Goal: Task Accomplishment & Management: Manage account settings

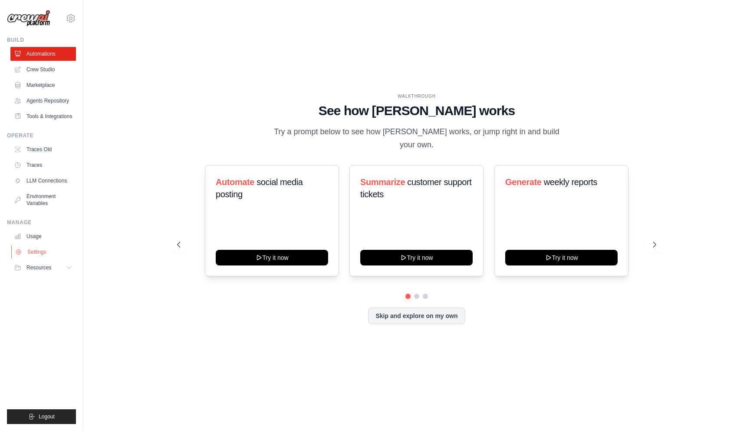
click at [41, 256] on link "Settings" at bounding box center [44, 252] width 66 height 14
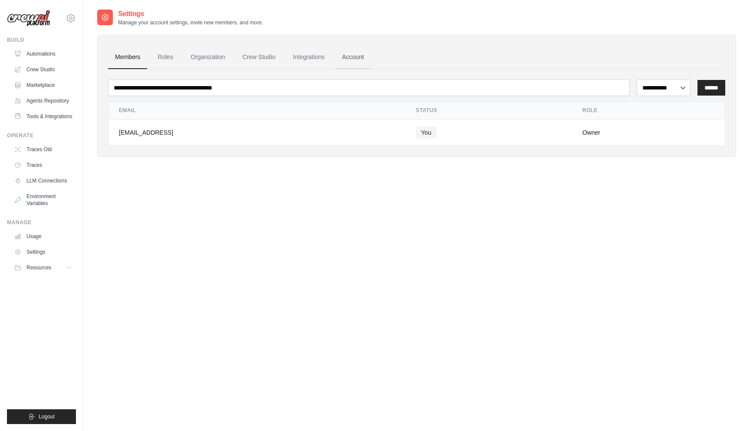
click at [359, 56] on link "Account" at bounding box center [353, 57] width 36 height 23
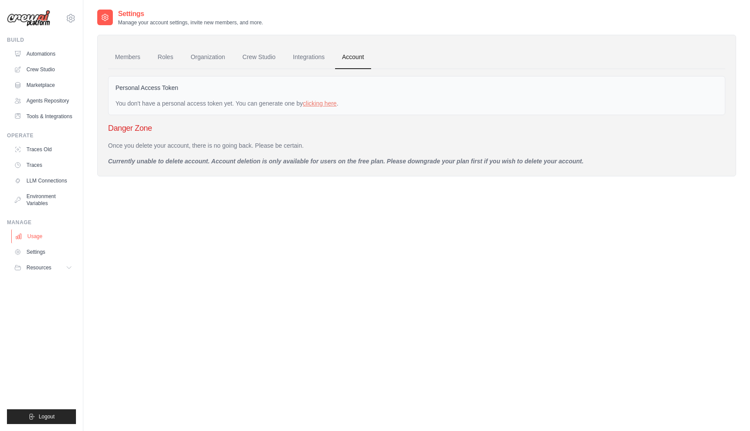
click at [37, 241] on link "Usage" at bounding box center [44, 236] width 66 height 14
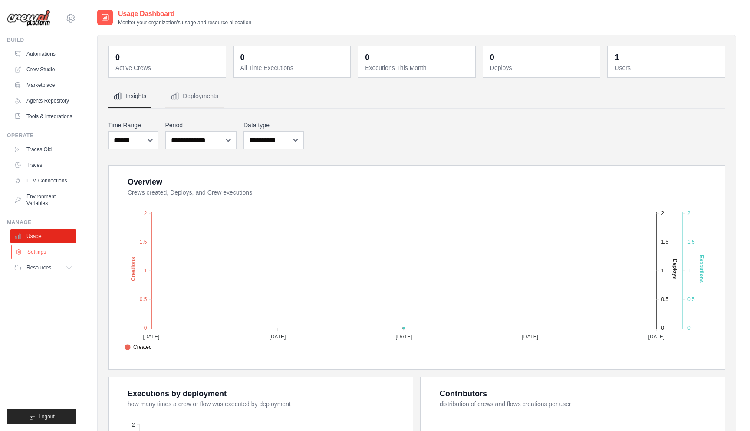
click at [32, 259] on link "Settings" at bounding box center [44, 252] width 66 height 14
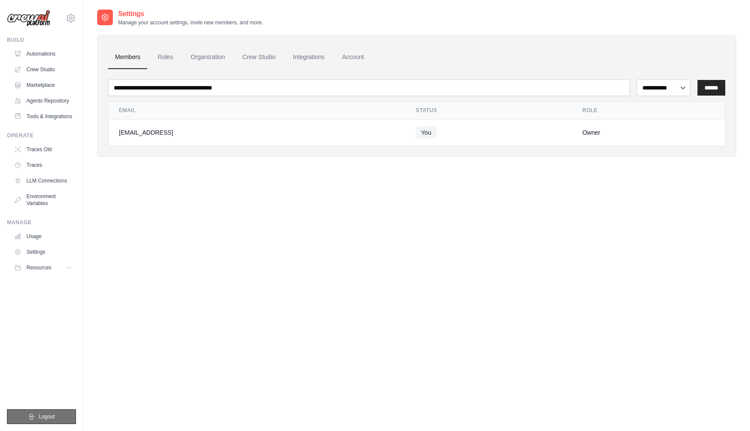
click at [47, 417] on span "Logout" at bounding box center [47, 416] width 16 height 7
